Goal: Task Accomplishment & Management: Manage account settings

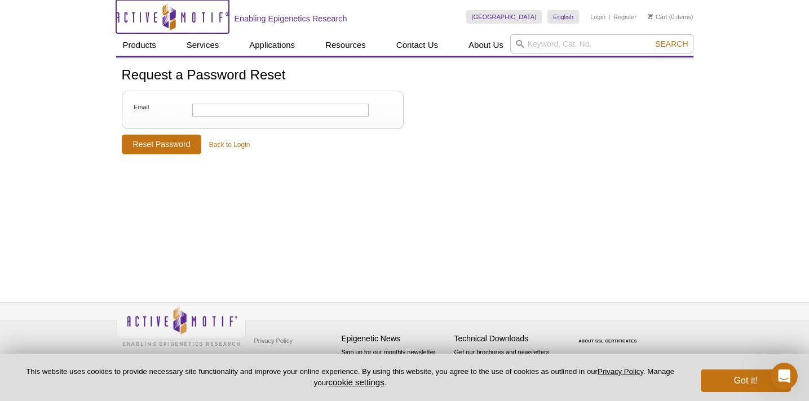
click at [128, 8] on icon "Active Motif Logo" at bounding box center [172, 17] width 113 height 28
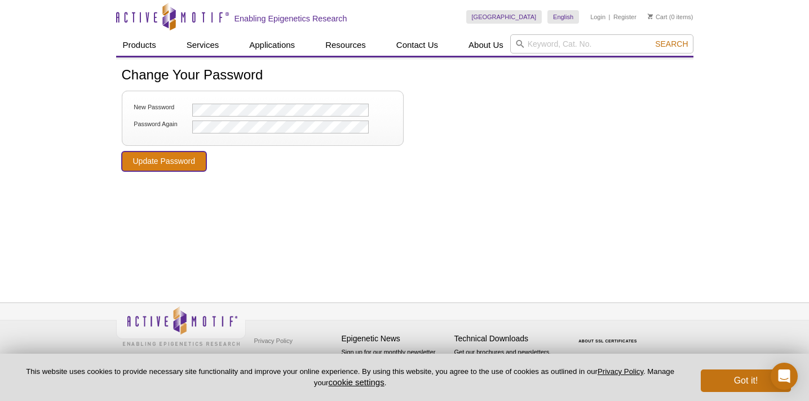
click at [157, 162] on input "Update Password" at bounding box center [164, 162] width 85 height 20
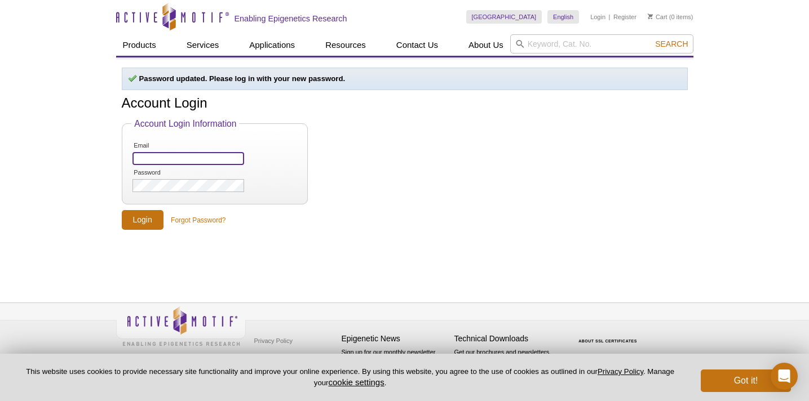
click at [167, 158] on input "Email" at bounding box center [187, 158] width 111 height 13
type input "[EMAIL_ADDRESS][DOMAIN_NAME]"
click at [147, 218] on input "Login" at bounding box center [143, 220] width 42 height 20
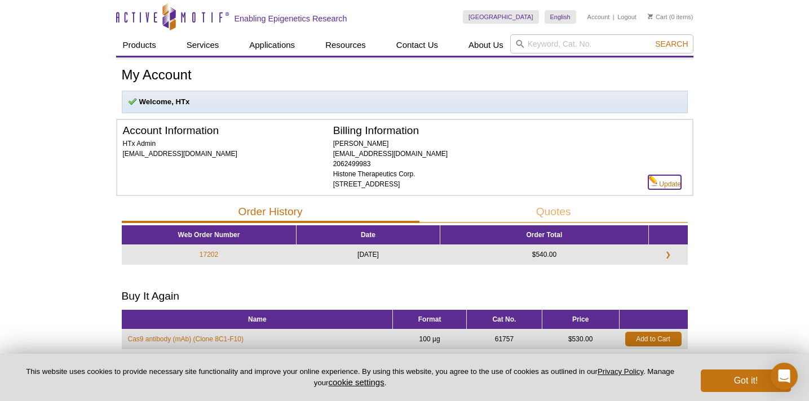
click at [666, 185] on link "Update" at bounding box center [664, 182] width 33 height 14
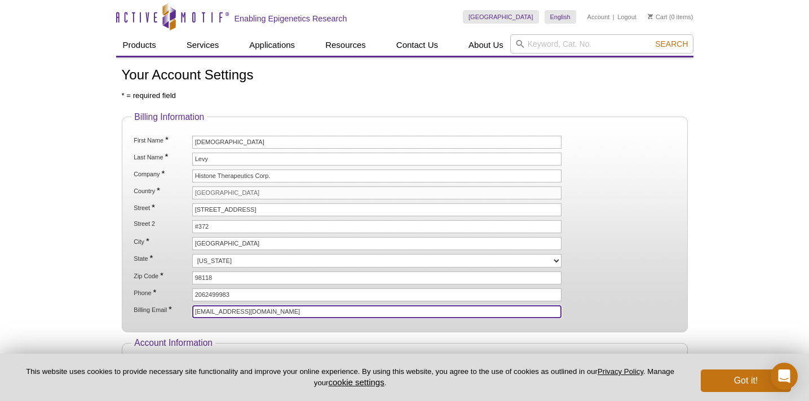
click at [204, 311] on input "lab@histonetx.com" at bounding box center [377, 312] width 370 height 13
click at [219, 311] on input "[EMAIL_ADDRESS][DOMAIN_NAME]" at bounding box center [377, 312] width 370 height 13
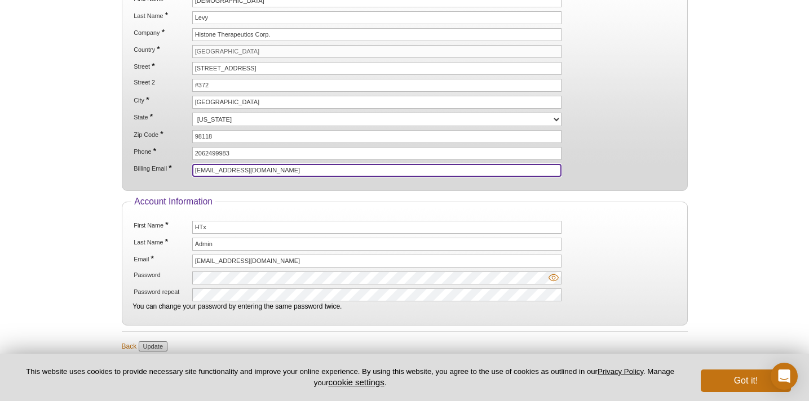
scroll to position [216, 0]
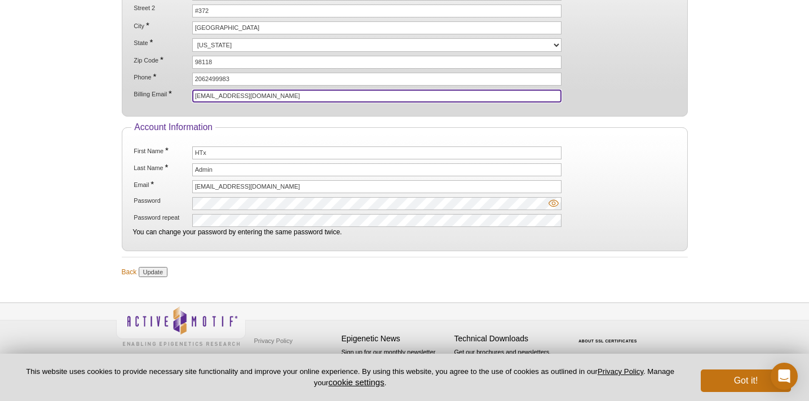
type input "[EMAIL_ADDRESS][DOMAIN_NAME]"
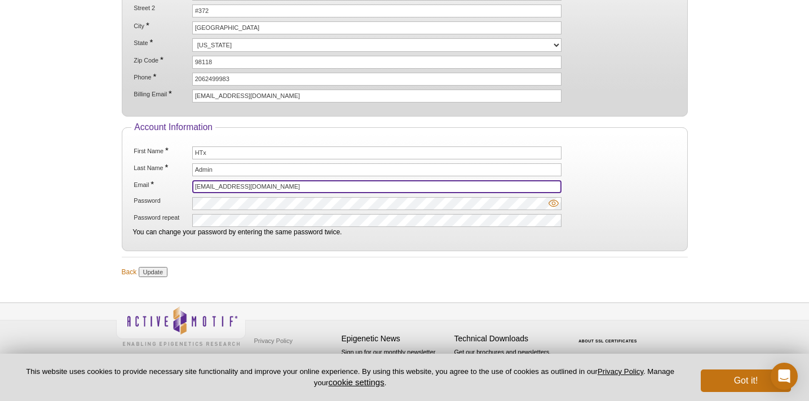
click at [219, 186] on input "lab@histonetx.com" at bounding box center [377, 186] width 370 height 13
paste input "+amorder"
type input "[EMAIL_ADDRESS][DOMAIN_NAME]"
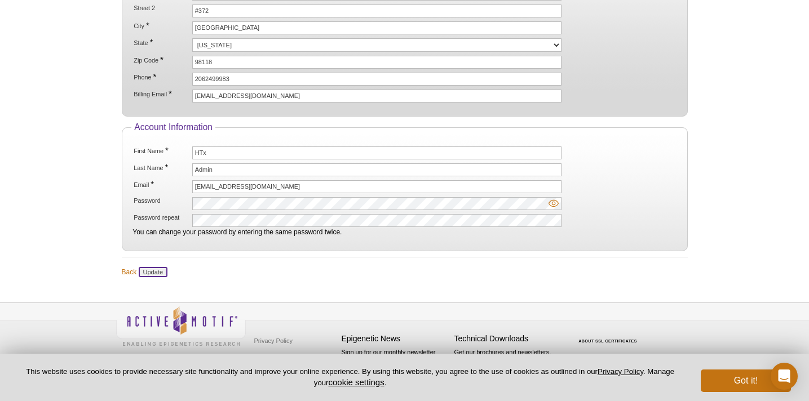
click at [153, 273] on input "Update" at bounding box center [153, 272] width 29 height 10
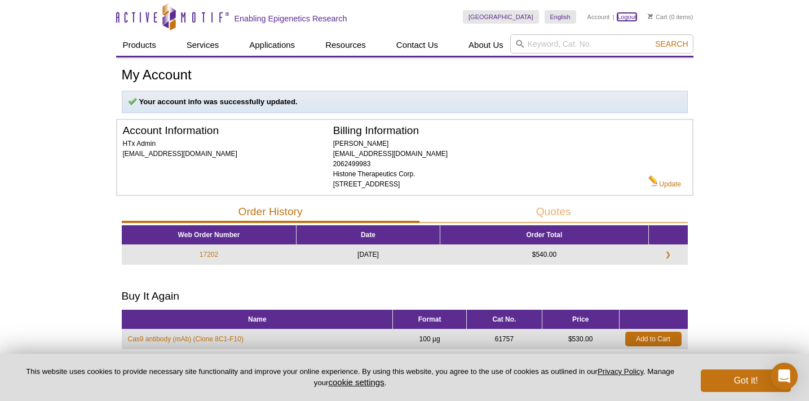
click at [628, 15] on link "Logout" at bounding box center [626, 17] width 19 height 8
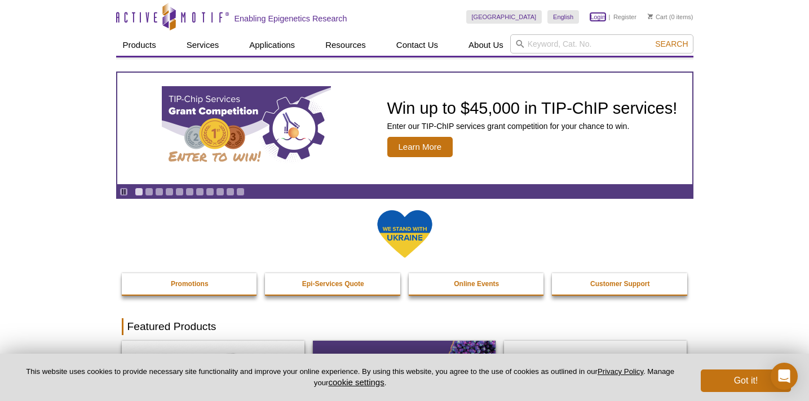
click at [599, 14] on link "Login" at bounding box center [597, 17] width 15 height 8
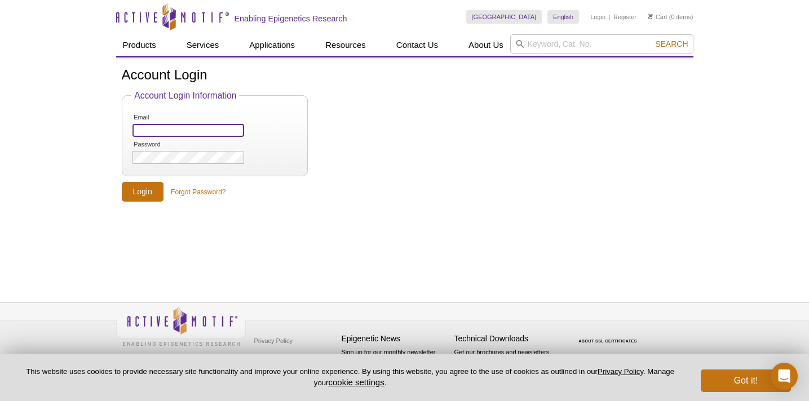
click at [163, 134] on input "Email" at bounding box center [187, 130] width 111 height 13
click at [145, 130] on input "[EMAIL_ADDRESS][DOMAIN_NAME]" at bounding box center [187, 130] width 111 height 13
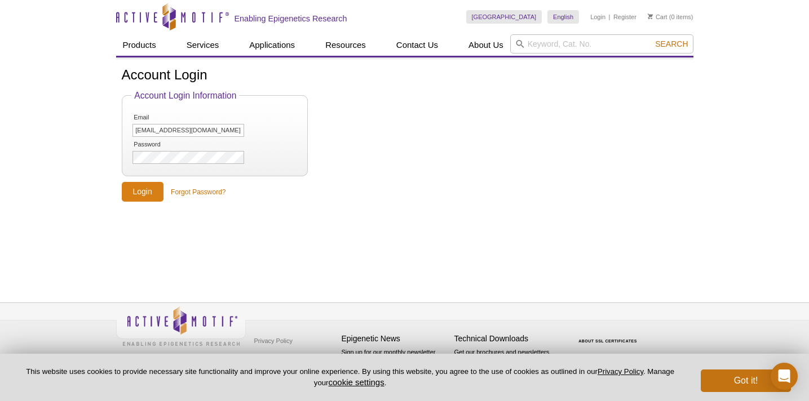
type input "[EMAIL_ADDRESS][DOMAIN_NAME]"
click at [135, 196] on input "Login" at bounding box center [143, 192] width 42 height 20
